Goal: Transaction & Acquisition: Book appointment/travel/reservation

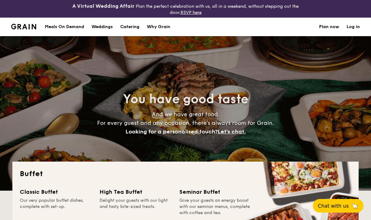
select select
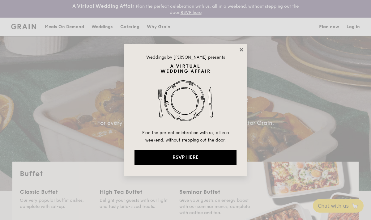
click at [238, 52] on icon at bounding box center [241, 50] width 6 height 6
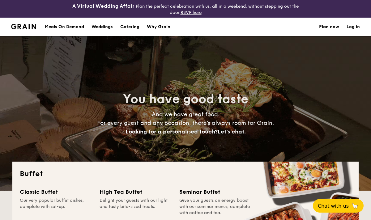
click at [126, 26] on h1 "Catering" at bounding box center [129, 27] width 19 height 19
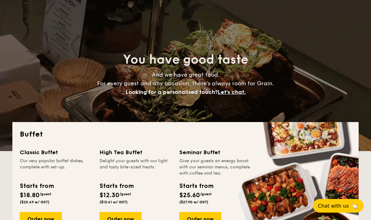
scroll to position [66, 0]
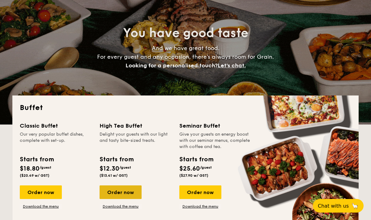
click at [128, 189] on div "Order now" at bounding box center [120, 192] width 42 height 14
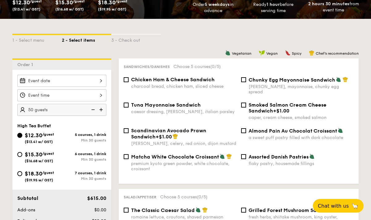
scroll to position [192, 0]
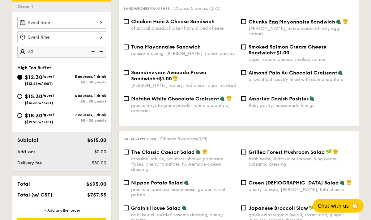
type input "30 guests"
select select
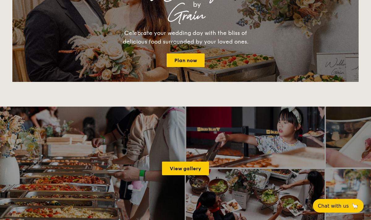
scroll to position [84, 0]
